Goal: Task Accomplishment & Management: Complete application form

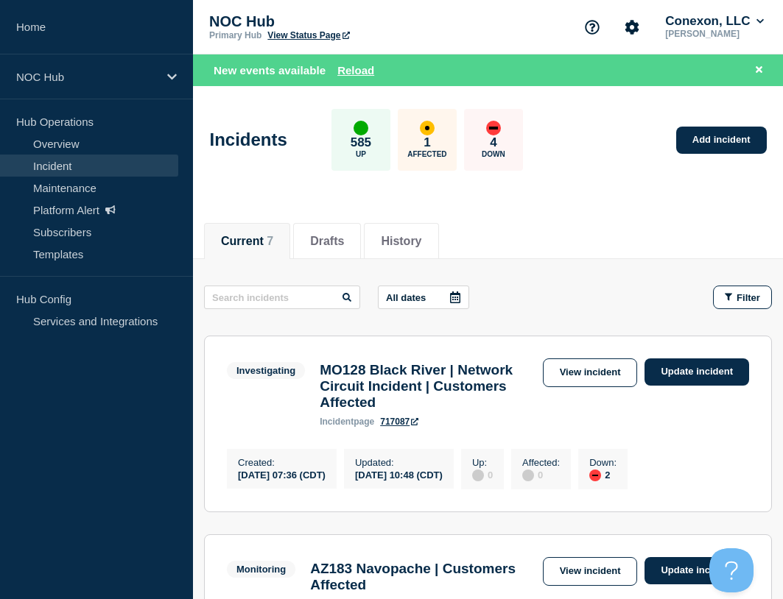
click at [68, 135] on link "Overview" at bounding box center [89, 144] width 178 height 22
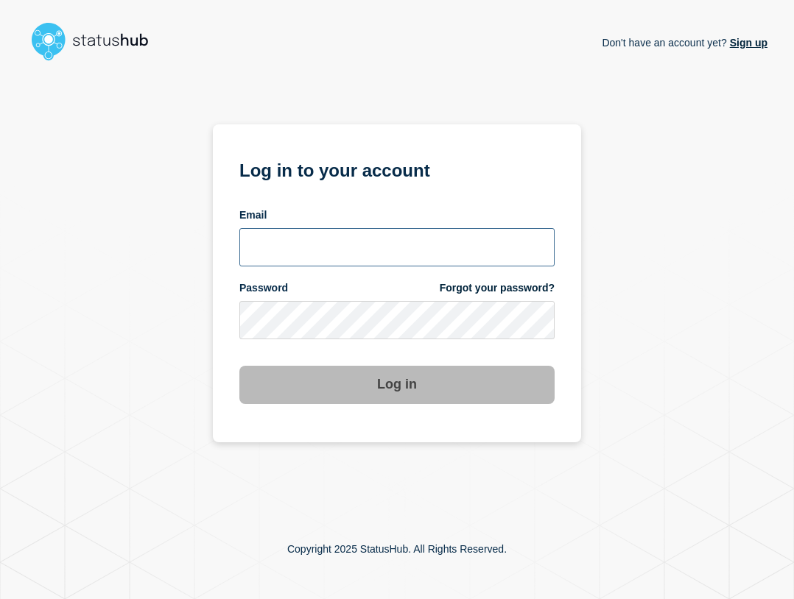
type input "ben.velasco@conexon.us"
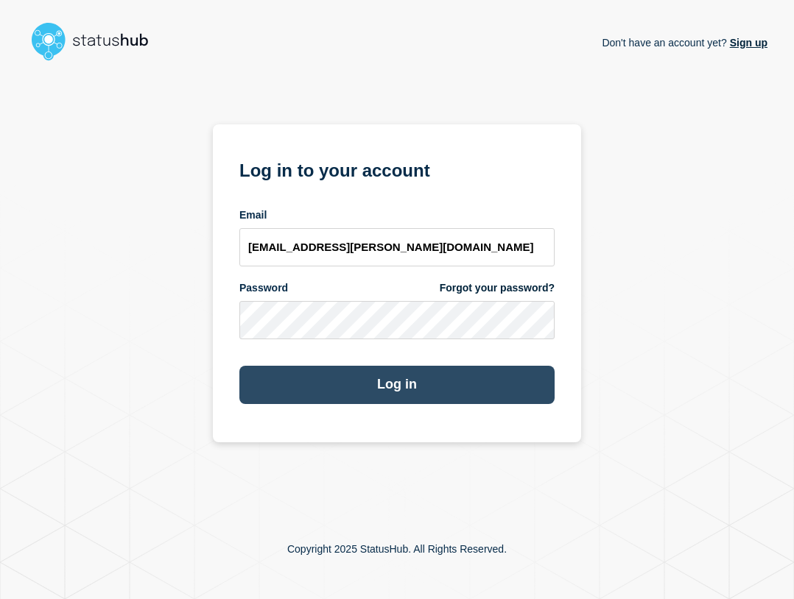
click at [523, 389] on button "Log in" at bounding box center [396, 385] width 315 height 38
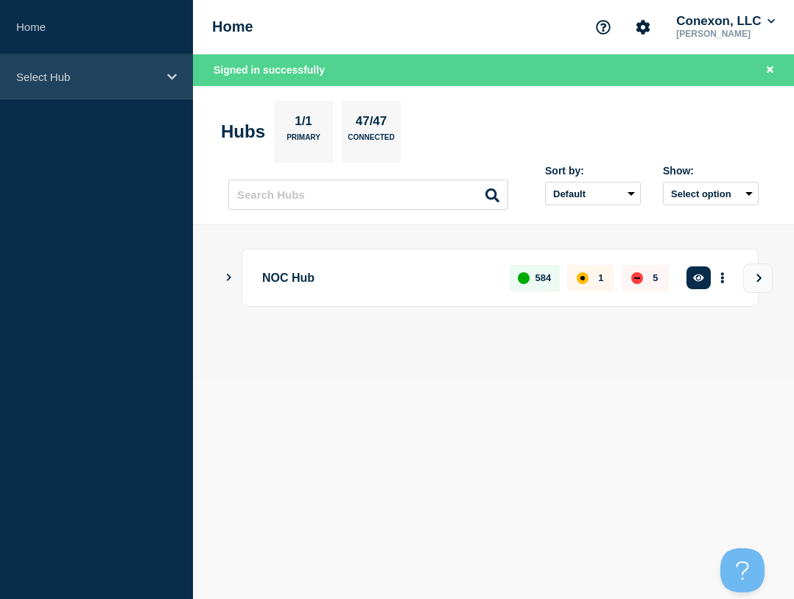
click at [82, 91] on div "Select Hub" at bounding box center [96, 76] width 193 height 45
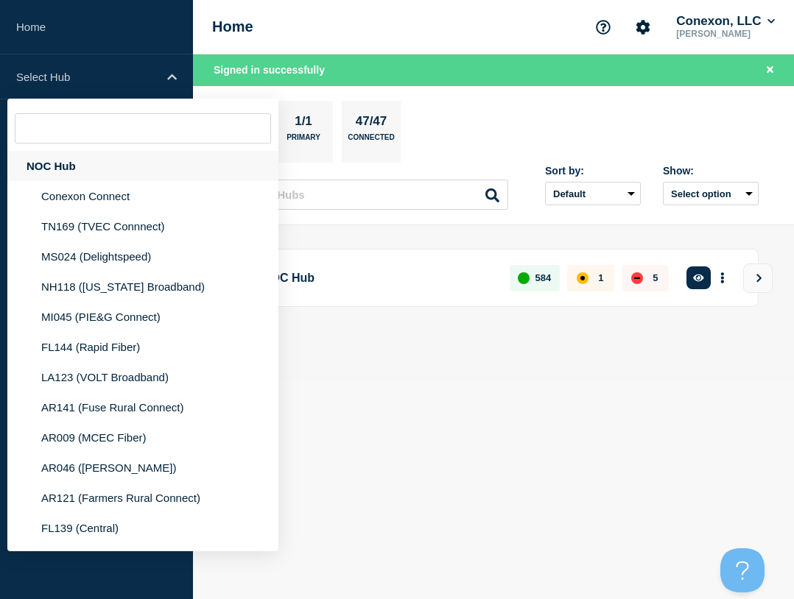
click at [106, 176] on div "NOC Hub" at bounding box center [142, 166] width 271 height 30
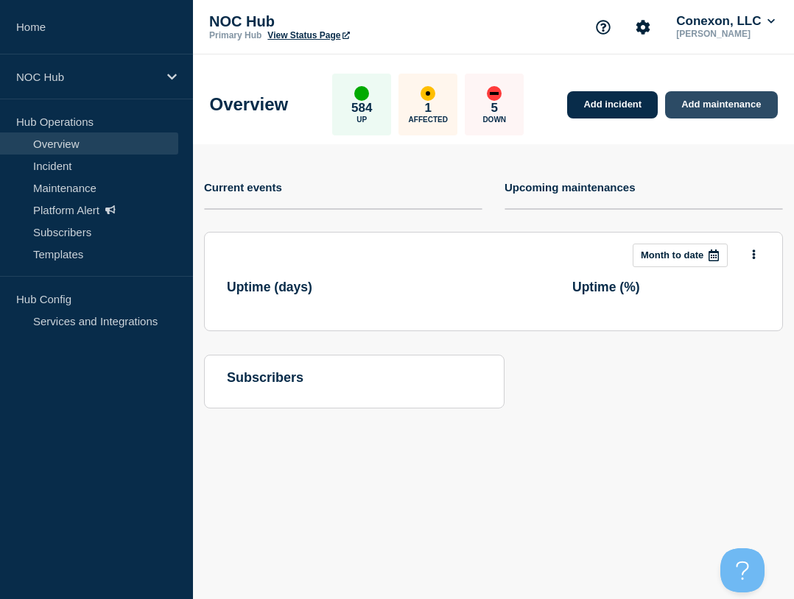
click at [702, 111] on link "Add maintenance" at bounding box center [721, 104] width 112 height 27
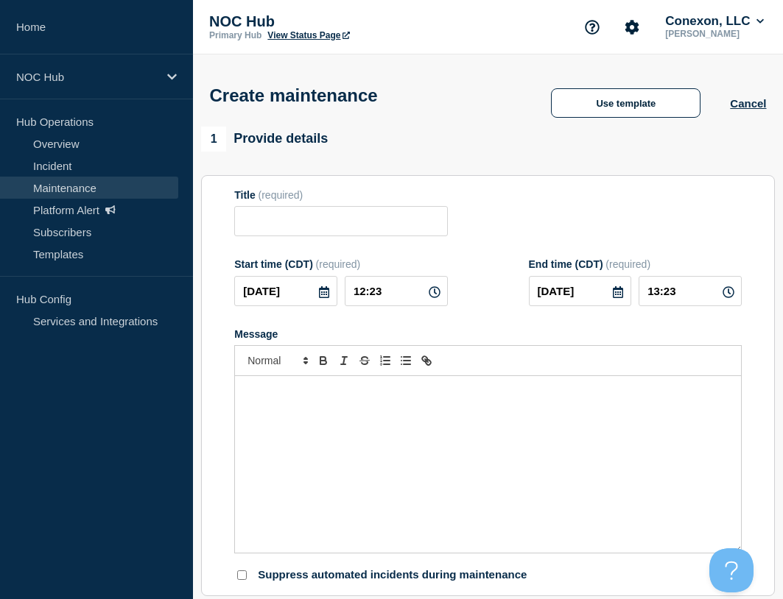
click at [610, 122] on div "Create maintenance Use template Cancel" at bounding box center [488, 90] width 590 height 72
click at [610, 114] on button "Use template" at bounding box center [625, 102] width 149 height 29
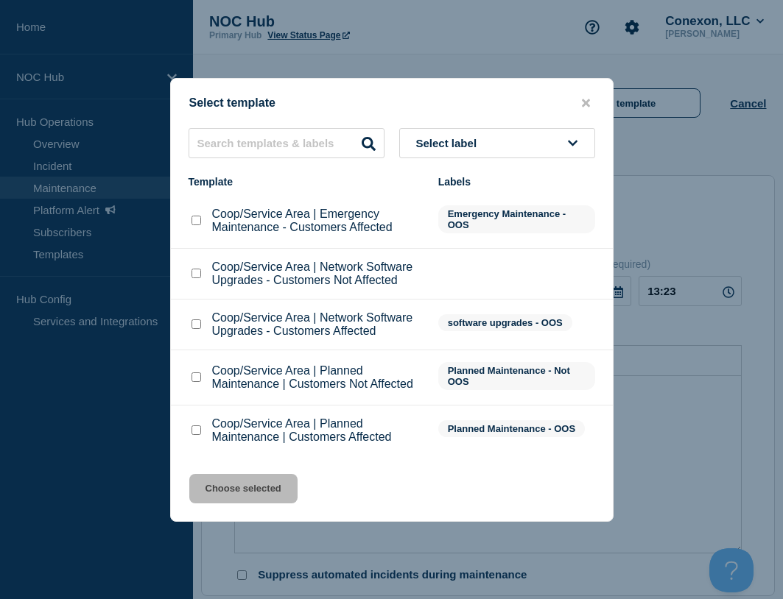
click at [197, 378] on input "Coop/Service Area | Planned Maintenance | Customers Not Affected checkbox" at bounding box center [196, 378] width 10 height 10
checkbox input "true"
click at [271, 487] on button "Choose selected" at bounding box center [243, 488] width 108 height 29
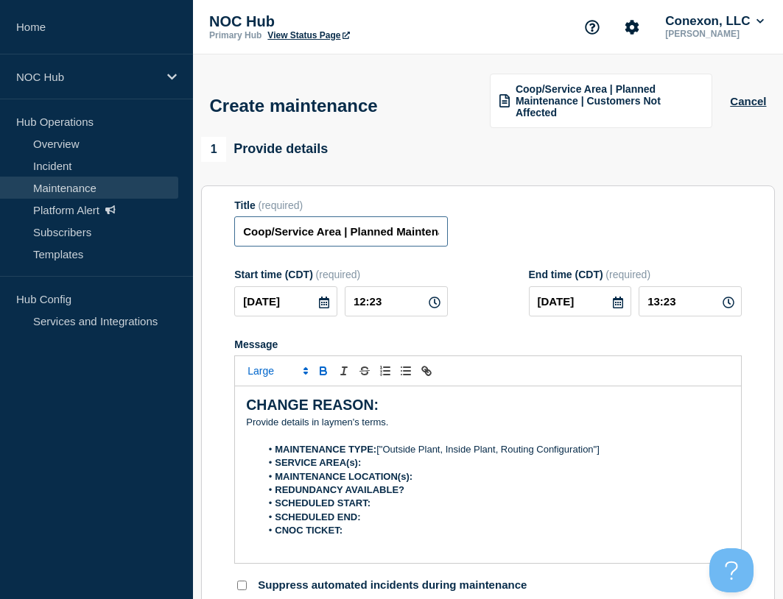
drag, startPoint x: 333, startPoint y: 235, endPoint x: 212, endPoint y: 239, distance: 120.8
click at [212, 239] on section "Title (required) Coop/Service Area | Planned Maintenance | Customers Not Affect…" at bounding box center [487, 397] width 573 height 422
type input "FL158 Chumukla | Planned Maintenance | Customers Not Affected"
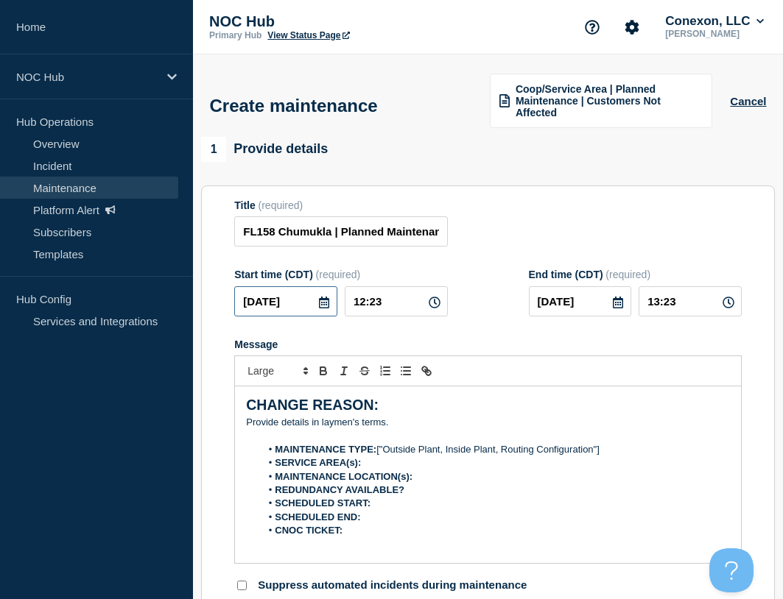
click at [307, 311] on input "2025-09-16" at bounding box center [285, 301] width 103 height 30
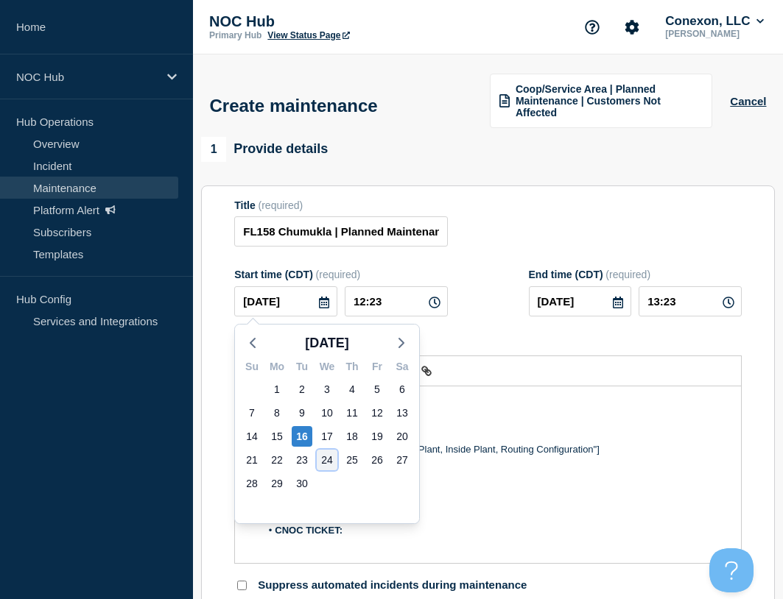
click at [325, 455] on div "24" at bounding box center [327, 460] width 21 height 21
type input "2025-09-24"
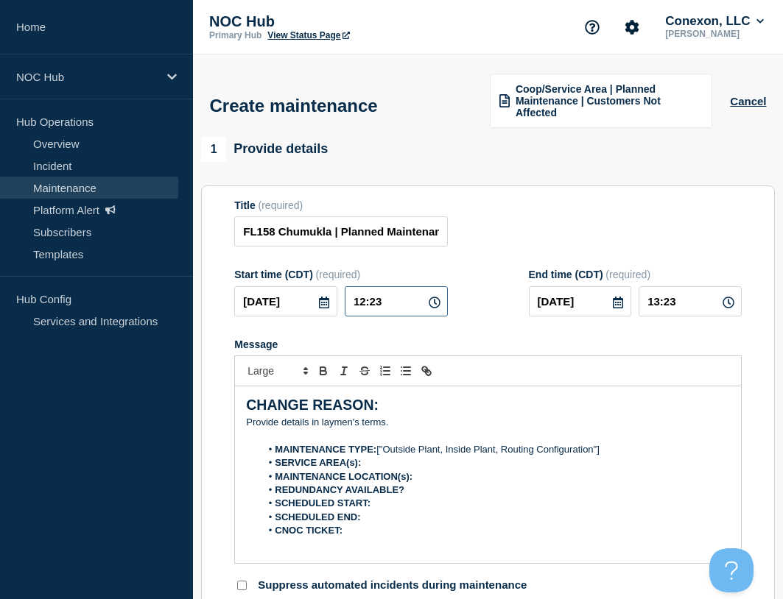
click at [402, 301] on input "12:23" at bounding box center [396, 301] width 103 height 30
drag, startPoint x: 402, startPoint y: 301, endPoint x: 342, endPoint y: 303, distance: 59.7
click at [342, 303] on div "2025-09-24 12:23" at bounding box center [340, 301] width 213 height 30
type input "00:00"
type input "01:00"
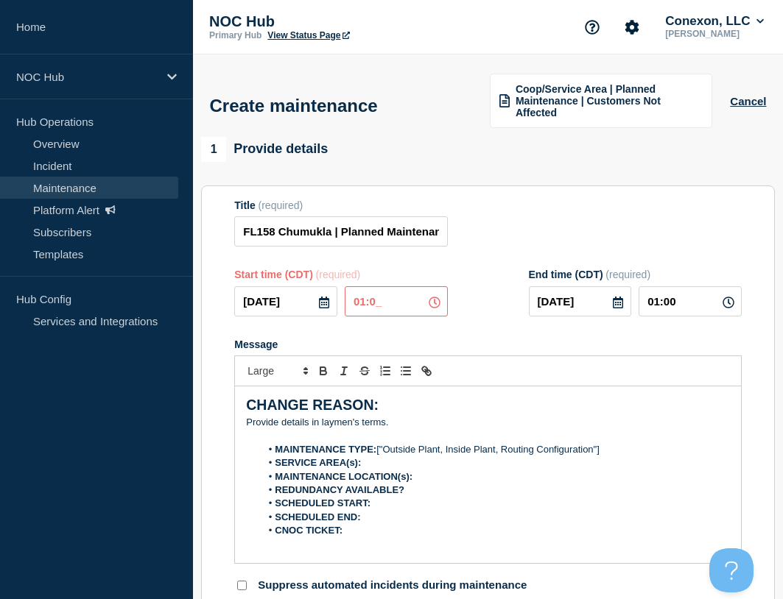
type input "01:00"
type input "03:00"
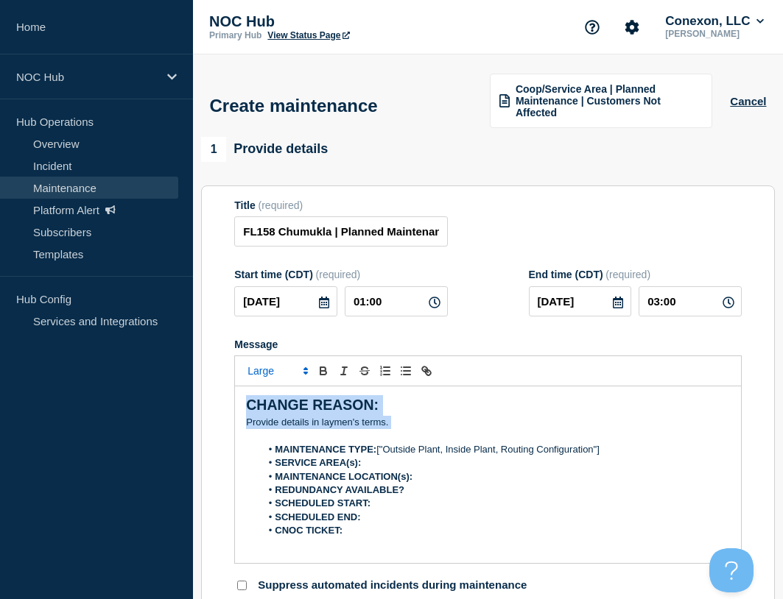
drag, startPoint x: 413, startPoint y: 426, endPoint x: 244, endPoint y: 374, distance: 177.0
click at [244, 374] on div "CHANGE REASON: ﻿Provide details in laymen's terms. MAINTENANCE TYPE: ["Outside …" at bounding box center [487, 460] width 507 height 208
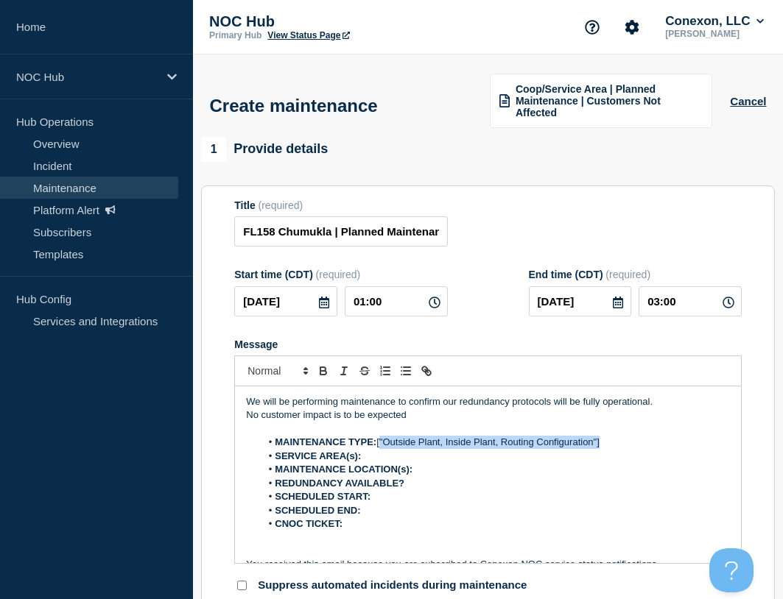
drag, startPoint x: 632, startPoint y: 442, endPoint x: 381, endPoint y: 443, distance: 251.0
click at [381, 443] on li "MAINTENANCE TYPE: ["Outside Plant, Inside Plant, Routing Configuration"]" at bounding box center [495, 442] width 469 height 13
drag, startPoint x: 382, startPoint y: 444, endPoint x: 479, endPoint y: 441, distance: 96.5
click at [479, 441] on strong "MAINTENANCE TYPE: Routing configuration" at bounding box center [377, 442] width 204 height 11
click at [398, 456] on li "SERVICE AREA(s):" at bounding box center [495, 456] width 469 height 13
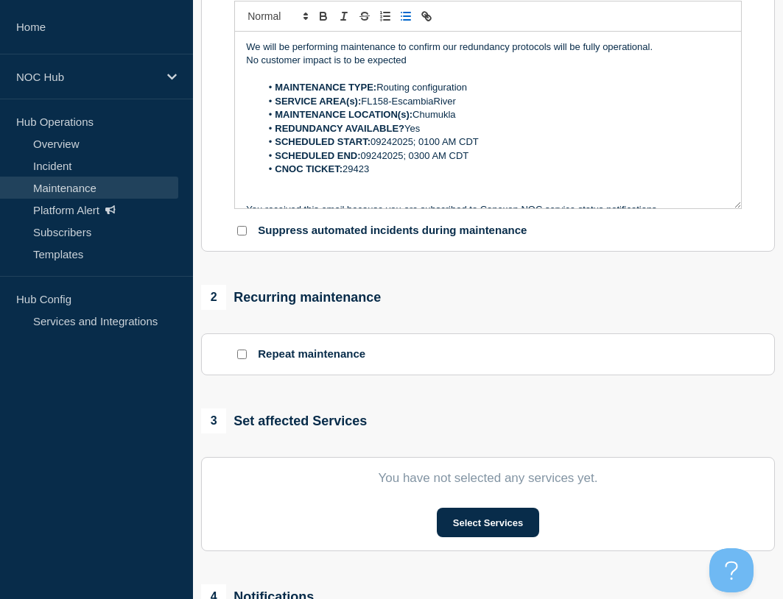
scroll to position [368, 0]
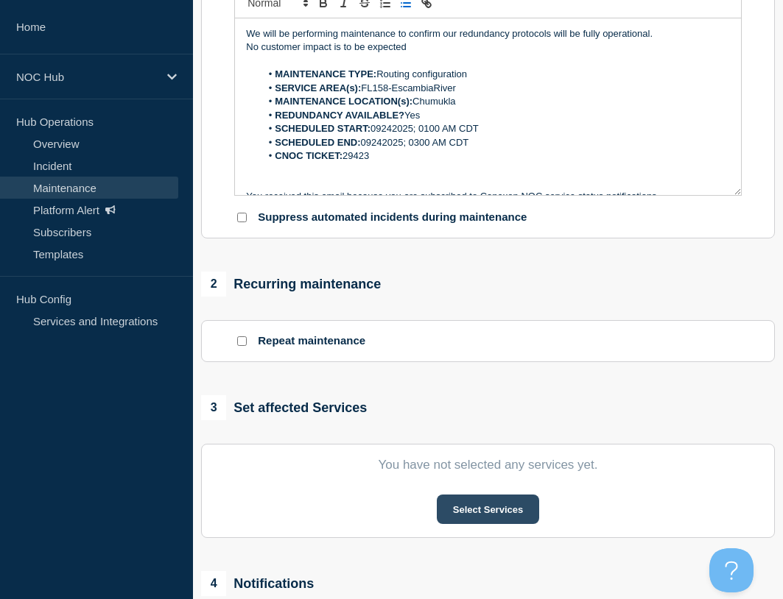
click at [484, 508] on button "Select Services" at bounding box center [488, 509] width 102 height 29
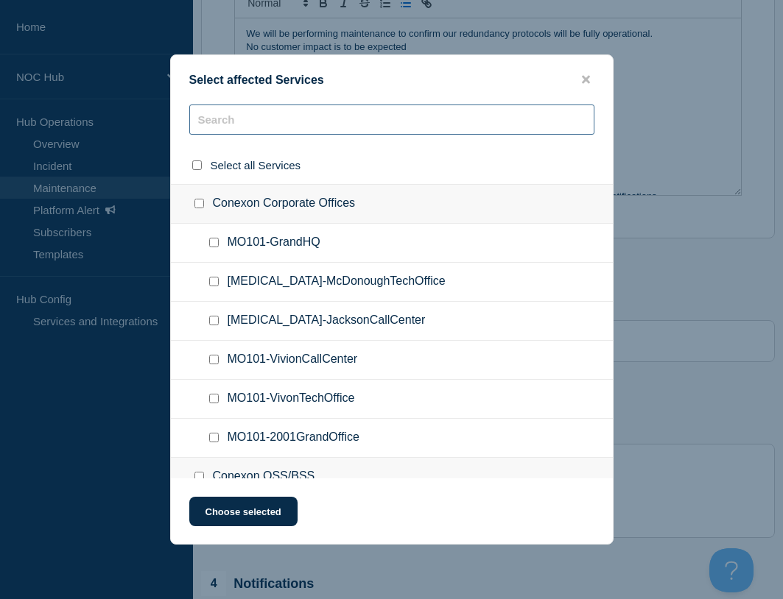
click at [292, 117] on input "text" at bounding box center [391, 120] width 405 height 30
type input "C"
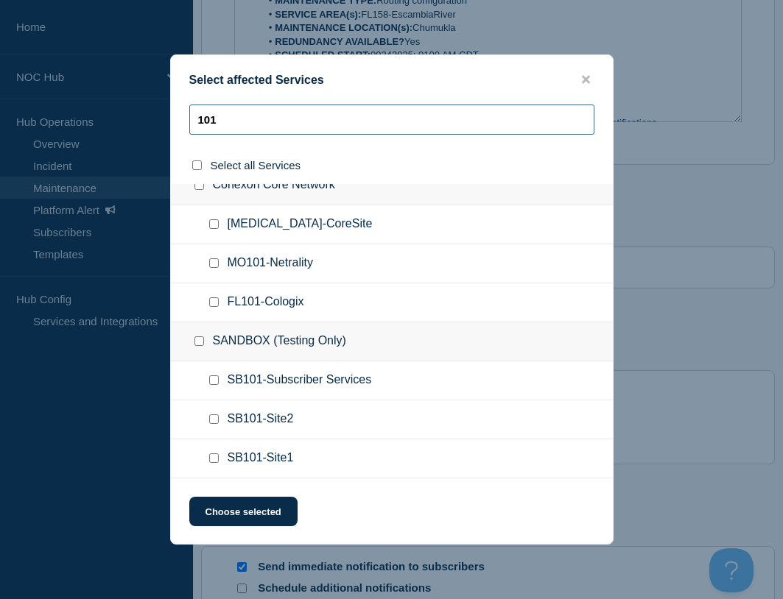
scroll to position [0, 0]
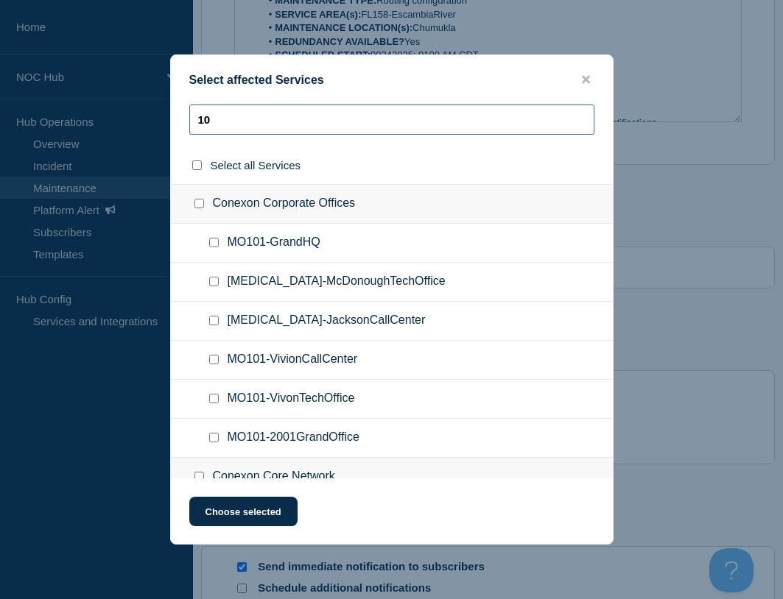
type input "1"
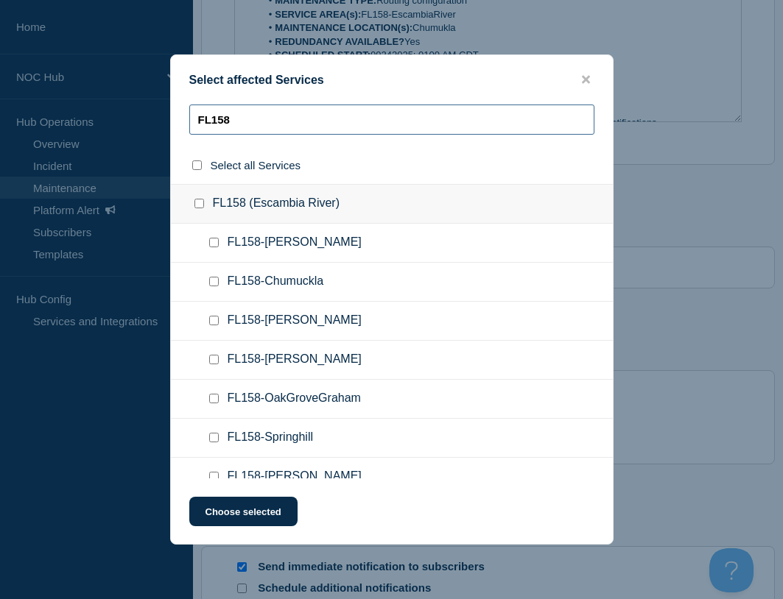
type input "FL158"
click at [212, 283] on input "FL158-Chumuckla checkbox" at bounding box center [214, 282] width 10 height 10
checkbox input "true"
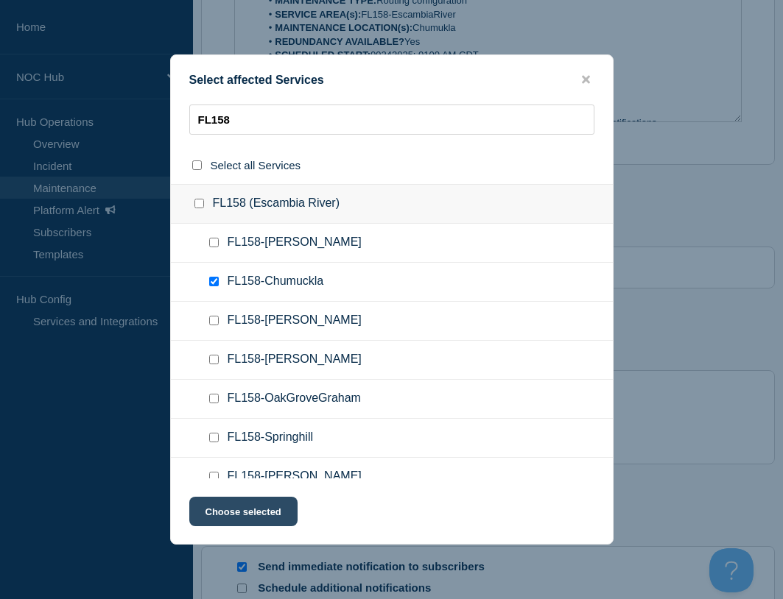
drag, startPoint x: 265, startPoint y: 525, endPoint x: 269, endPoint y: 515, distance: 10.5
click at [266, 525] on button "Choose selected" at bounding box center [243, 511] width 108 height 29
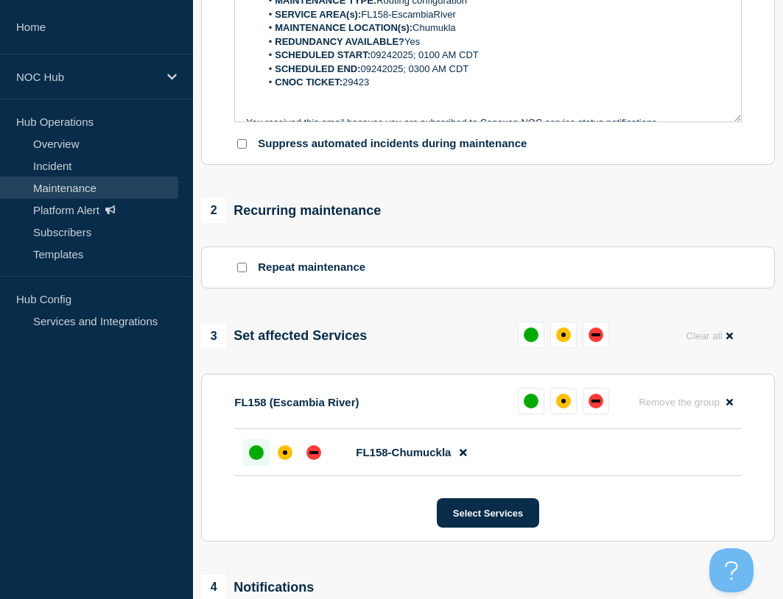
click at [256, 446] on div "up" at bounding box center [256, 452] width 15 height 15
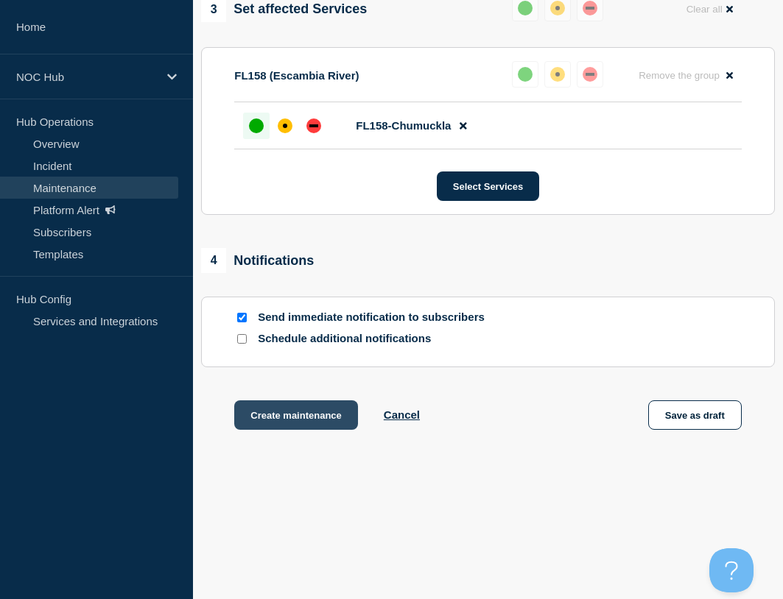
click at [294, 412] on button "Create maintenance" at bounding box center [296, 414] width 124 height 29
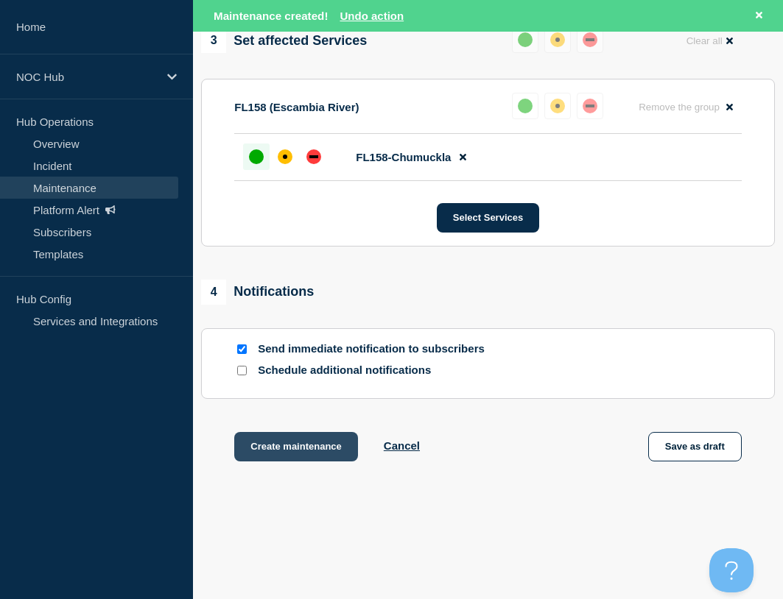
scroll to position [800, 0]
